Goal: Information Seeking & Learning: Learn about a topic

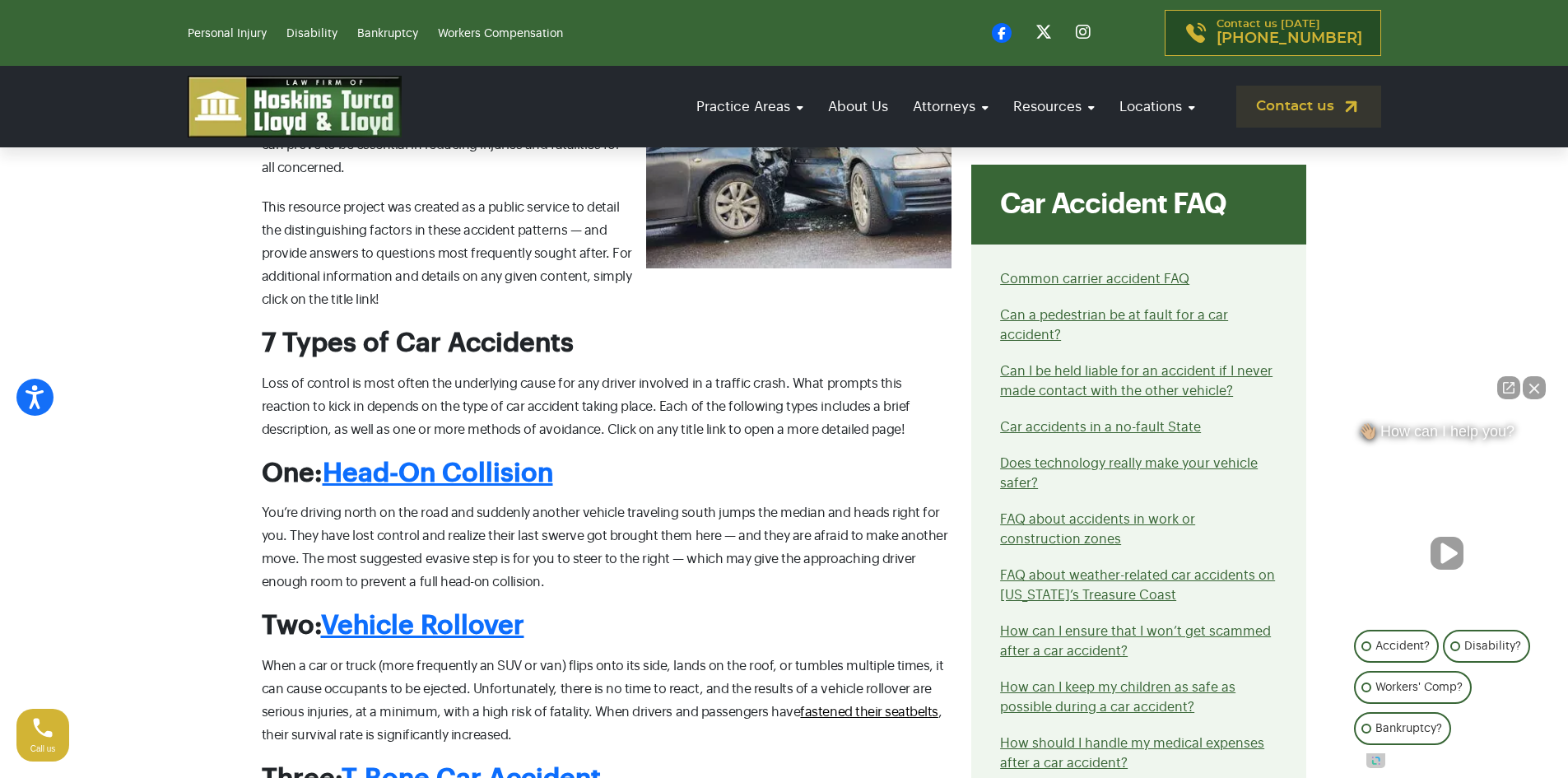
scroll to position [724, 0]
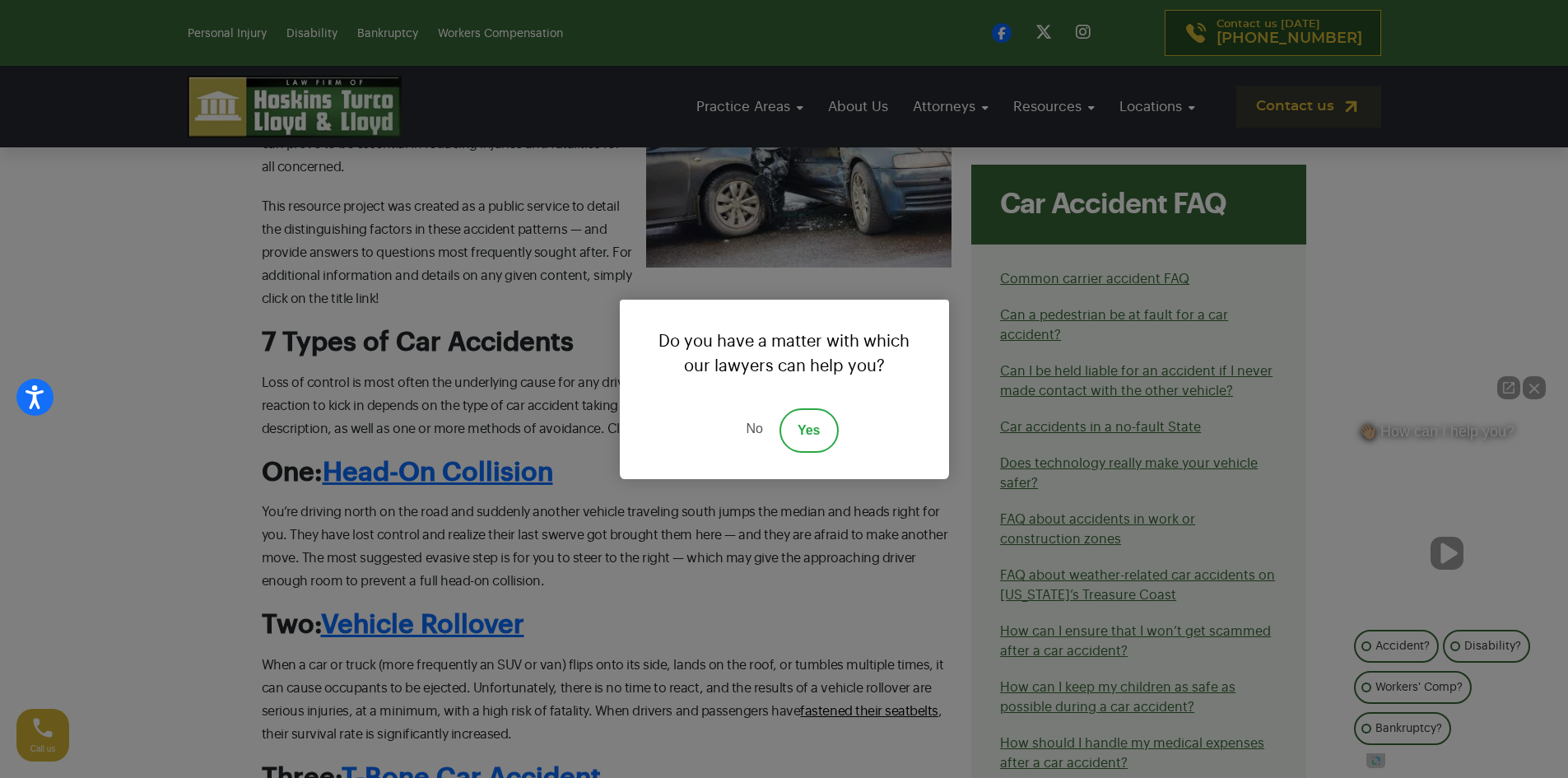
click at [751, 427] on link "No" at bounding box center [754, 430] width 50 height 45
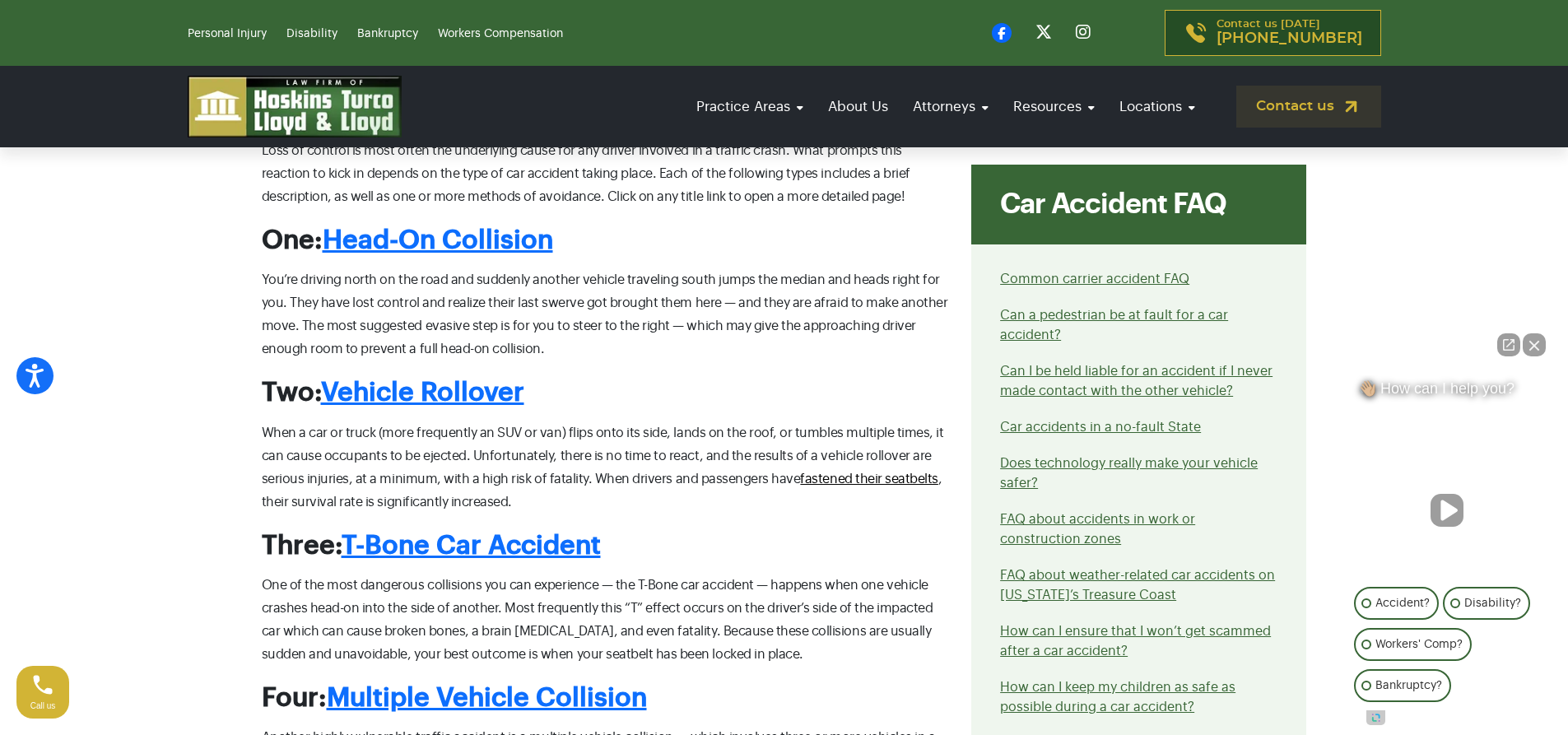
scroll to position [956, 0]
drag, startPoint x: 324, startPoint y: 241, endPoint x: 554, endPoint y: 217, distance: 231.2
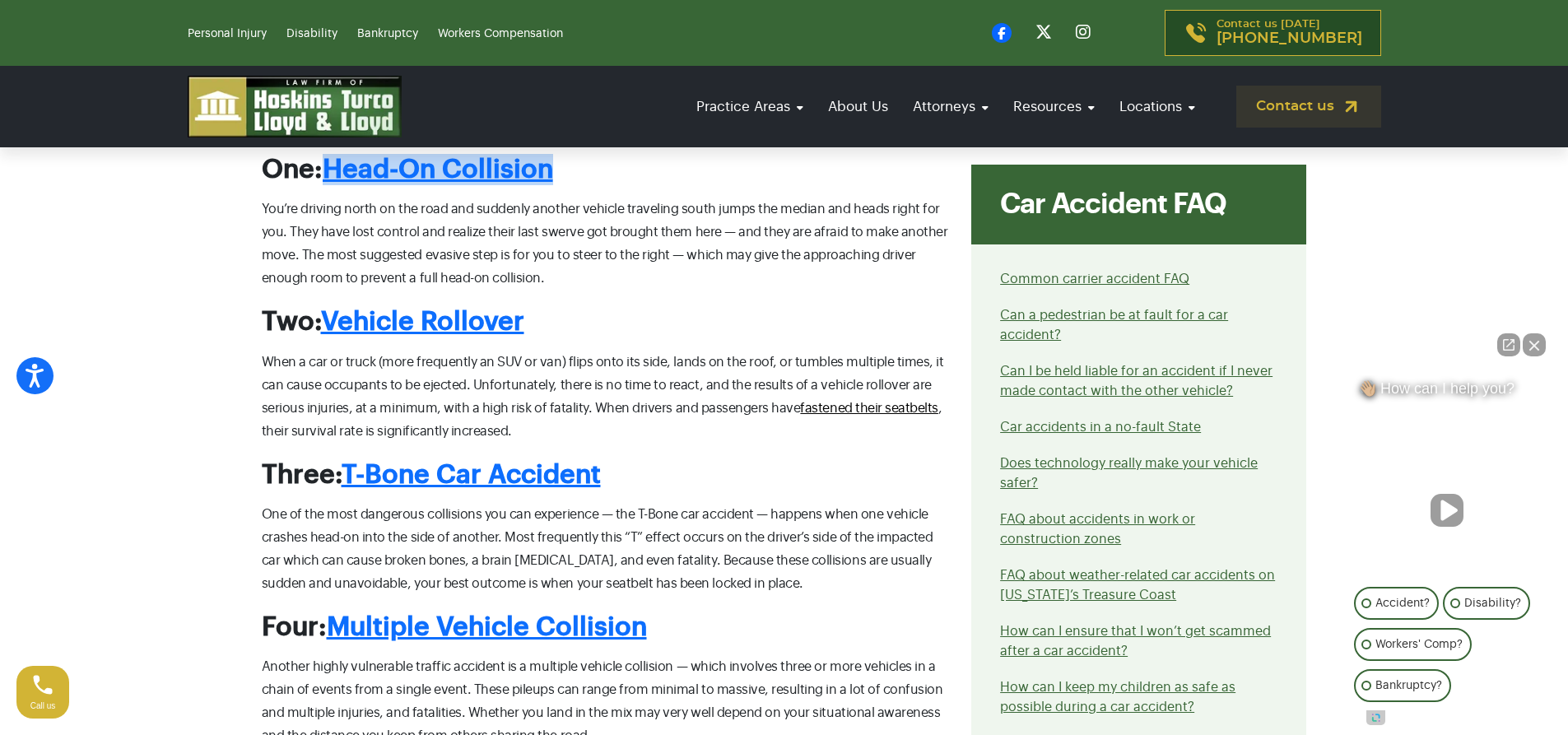
scroll to position [1028, 0]
click at [715, 260] on p "You’re driving north on the road and suddenly another vehicle traveling south j…" at bounding box center [607, 243] width 691 height 92
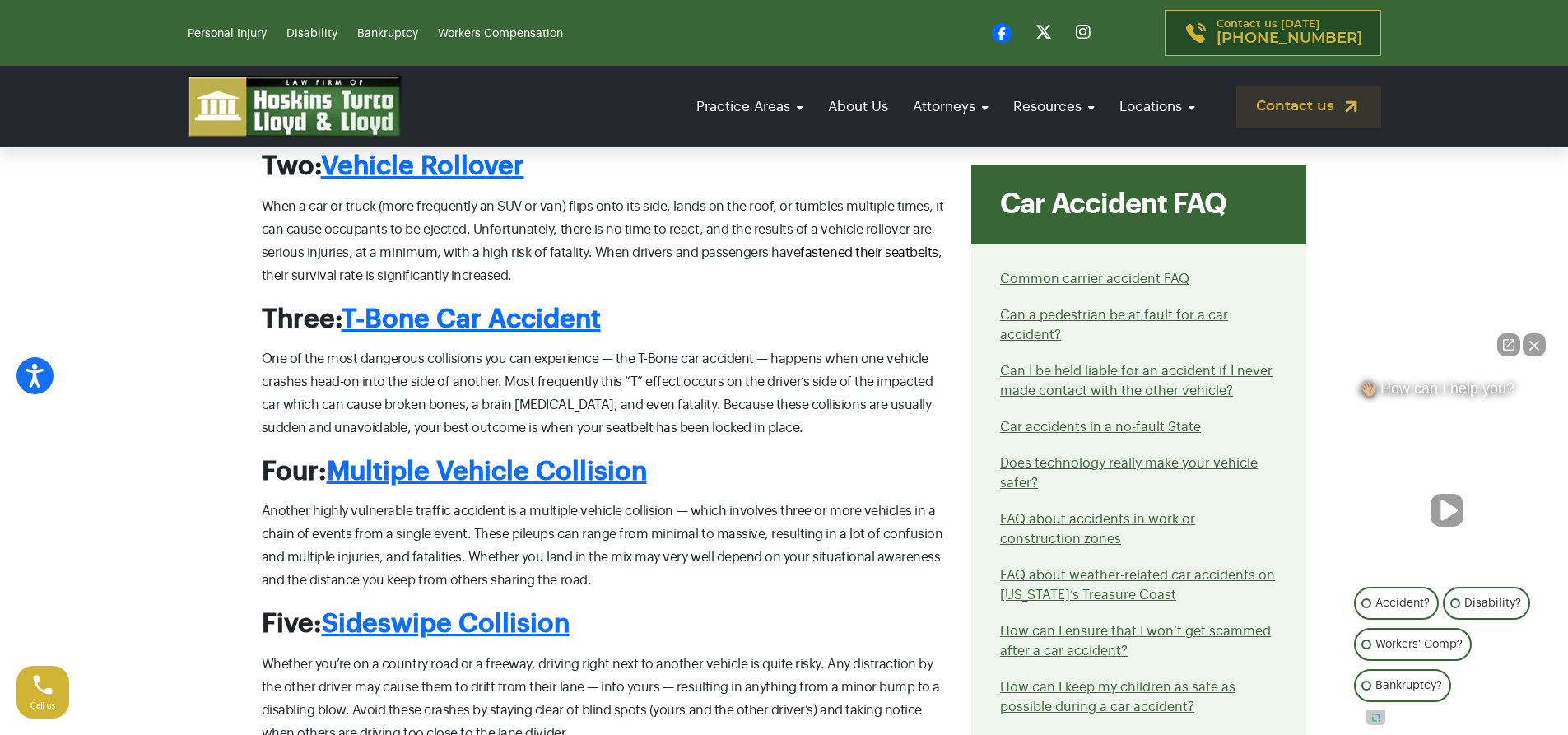
scroll to position [1184, 0]
drag, startPoint x: 622, startPoint y: 319, endPoint x: 347, endPoint y: 321, distance: 275.0
click at [347, 321] on h2 "Three: T-Bone Car Accident" at bounding box center [607, 318] width 691 height 32
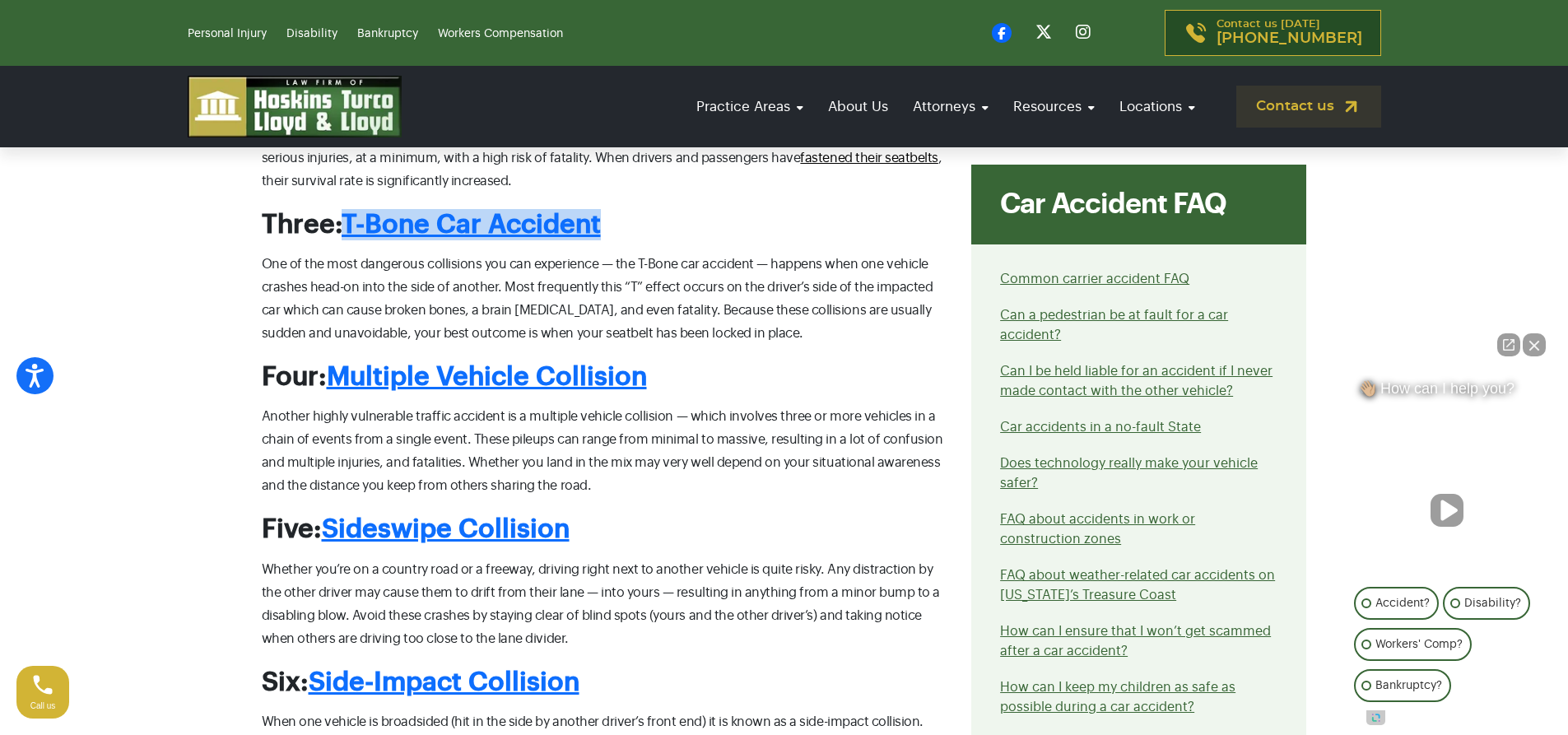
scroll to position [1310, 0]
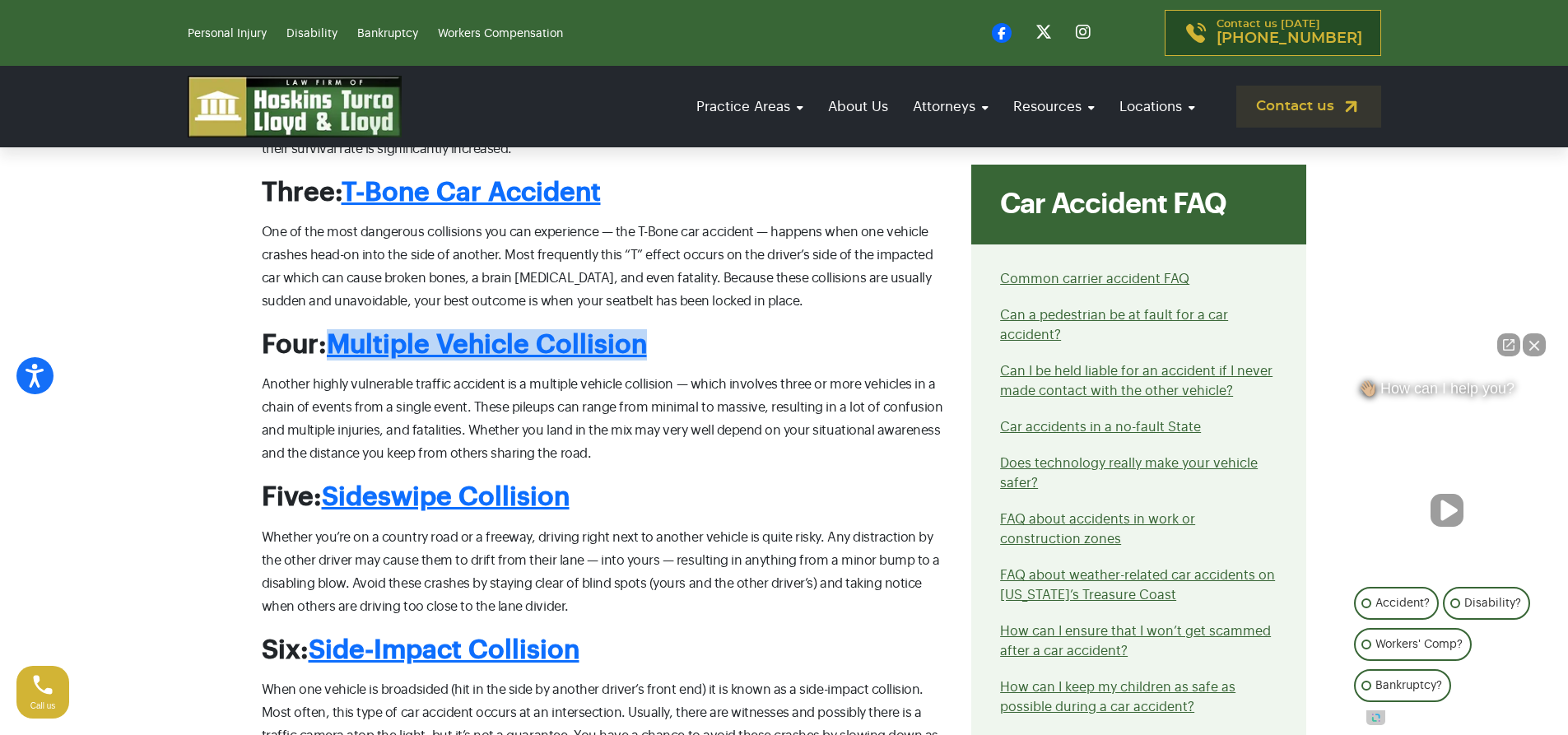
drag, startPoint x: 675, startPoint y: 342, endPoint x: 324, endPoint y: 348, distance: 351.1
click at [324, 348] on h2 "Four: Multiple Vehicle Collision" at bounding box center [607, 345] width 691 height 32
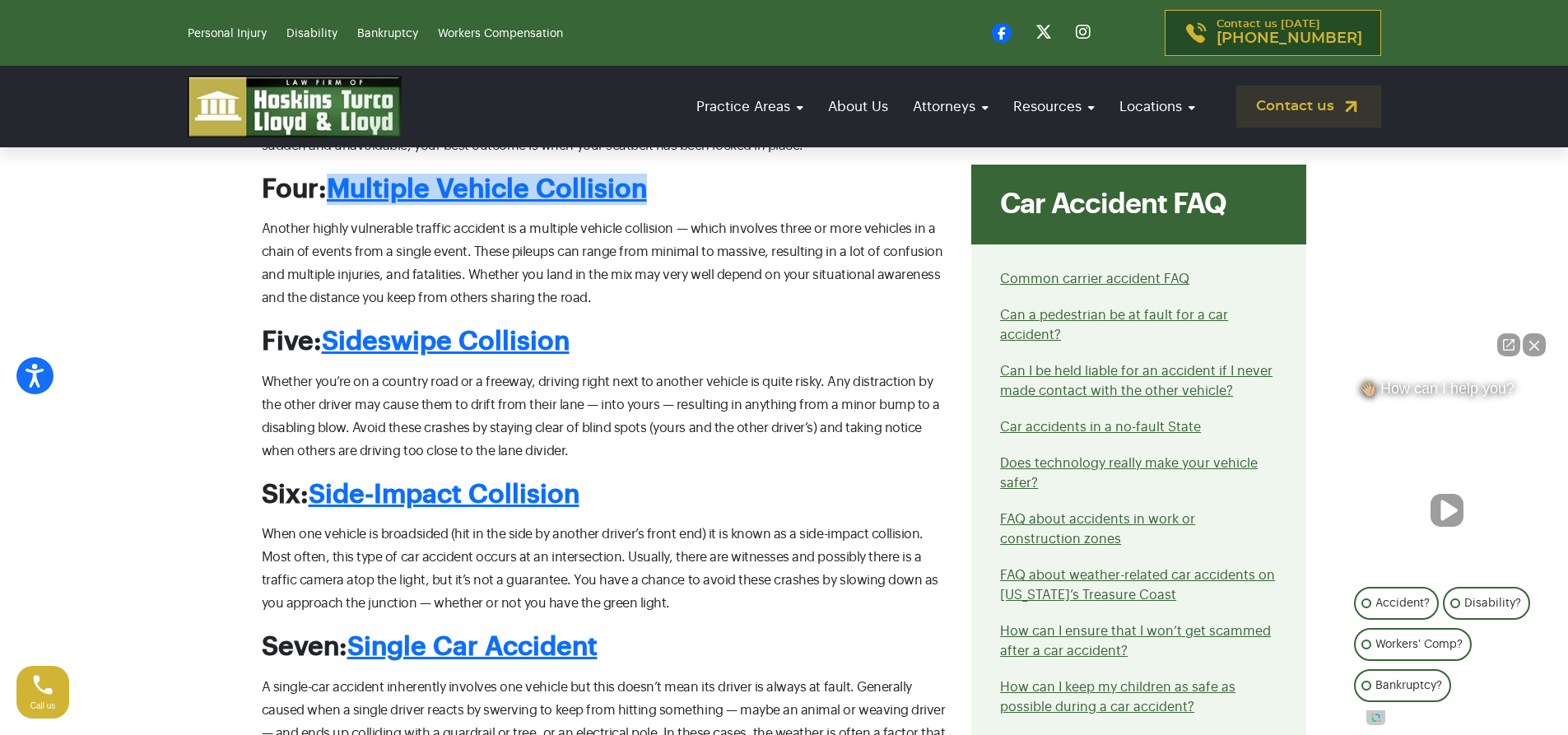
scroll to position [1468, 0]
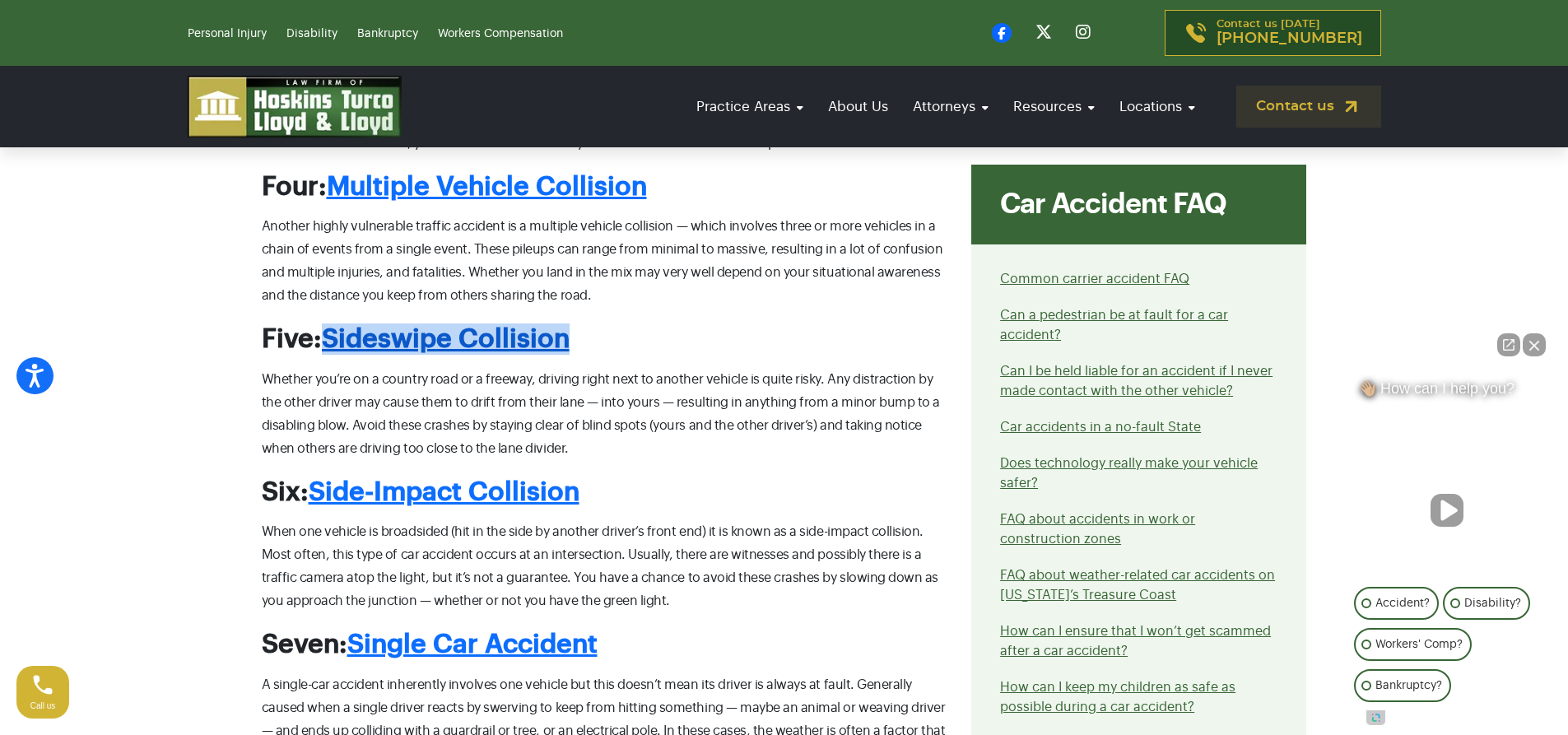
drag, startPoint x: 595, startPoint y: 334, endPoint x: 329, endPoint y: 330, distance: 266.0
click at [329, 330] on h2 "Five: Sideswipe Collision" at bounding box center [607, 339] width 691 height 32
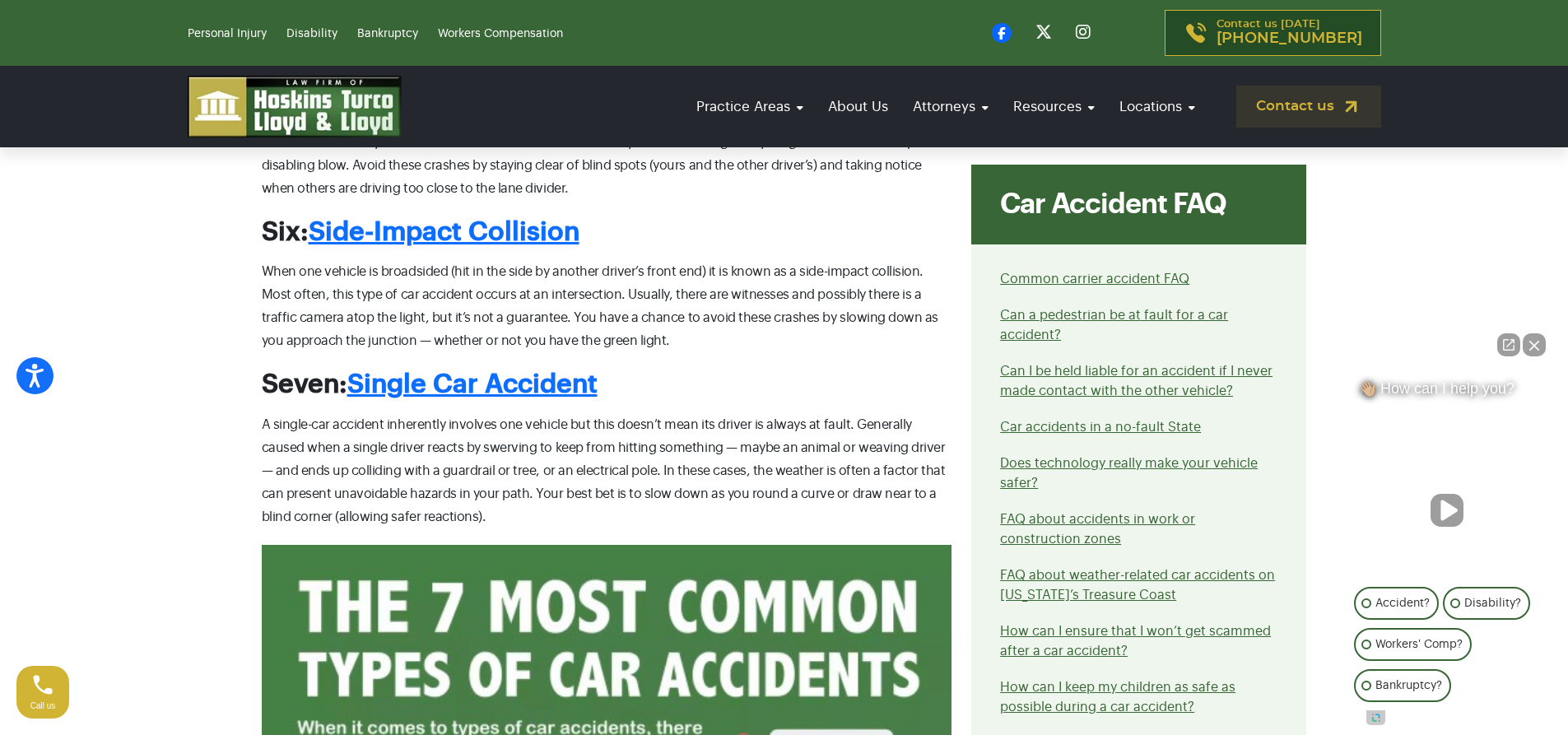
scroll to position [1728, 0]
drag, startPoint x: 222, startPoint y: 383, endPoint x: 671, endPoint y: 385, distance: 449.0
drag, startPoint x: 484, startPoint y: 425, endPoint x: 842, endPoint y: 407, distance: 358.5
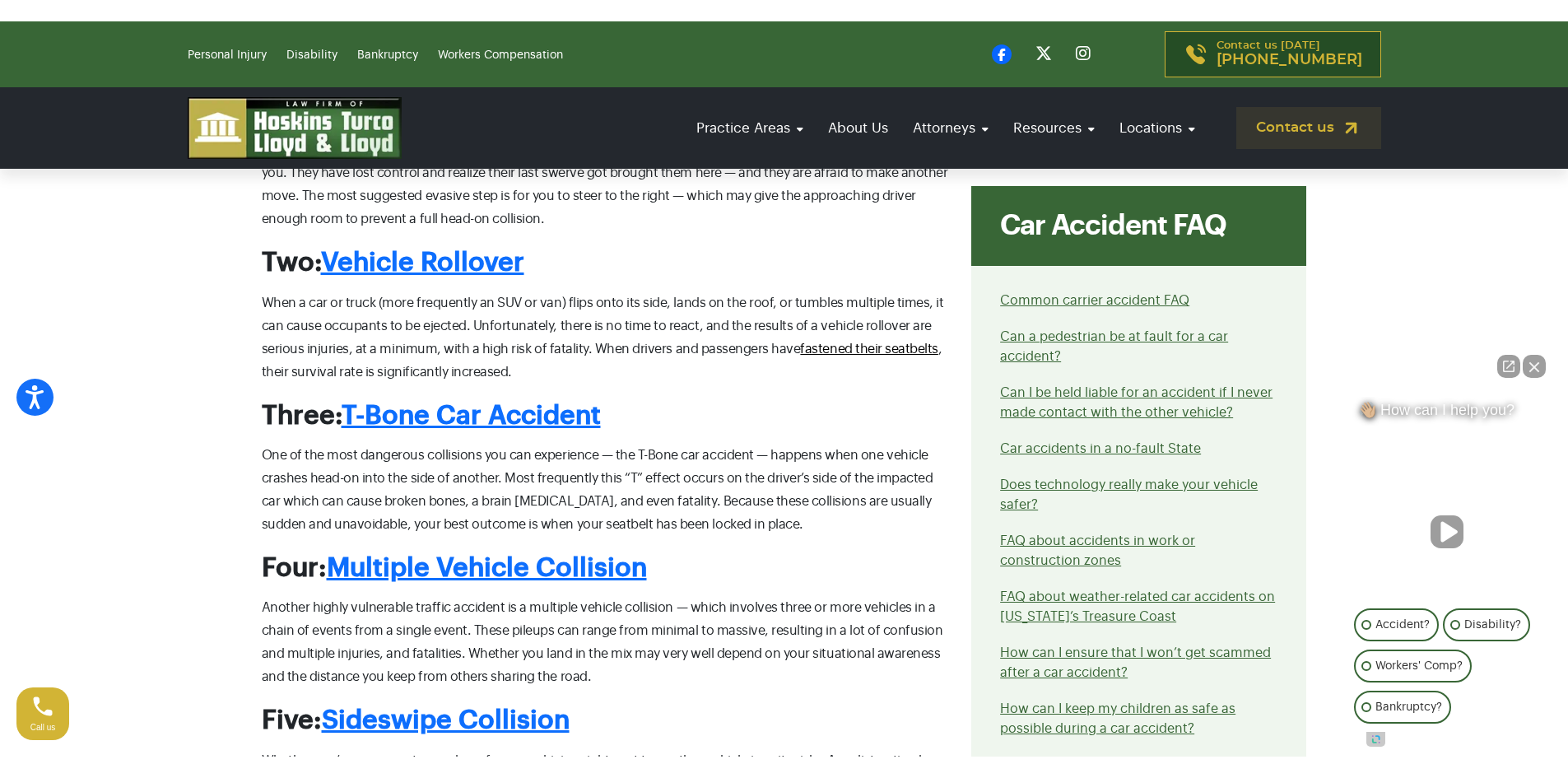
scroll to position [663, 0]
